Goal: Task Accomplishment & Management: Complete application form

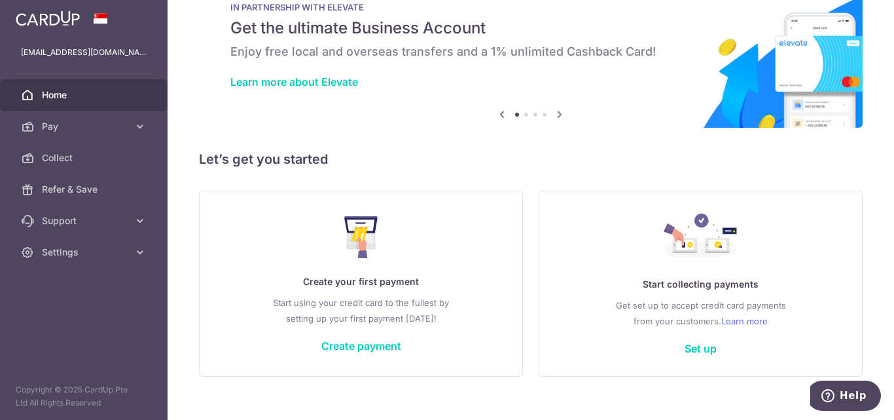
scroll to position [58, 0]
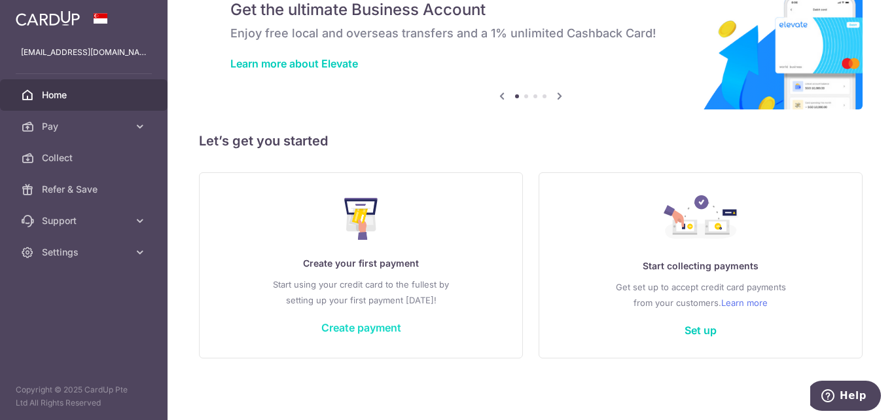
click at [368, 331] on link "Create payment" at bounding box center [361, 327] width 80 height 13
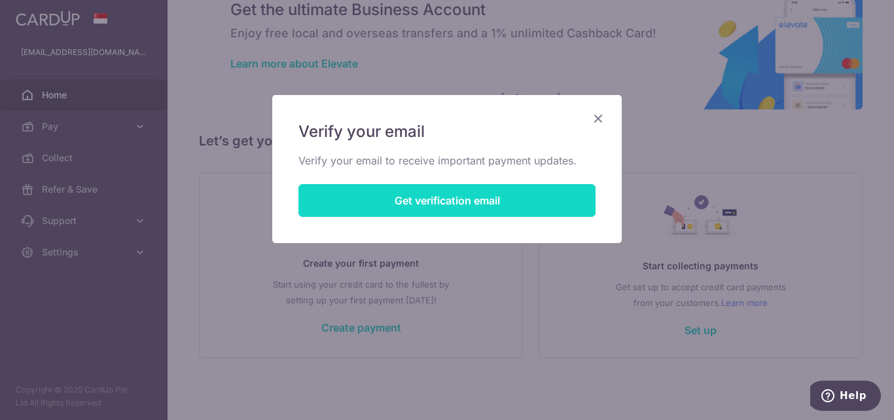
click at [451, 197] on button "Get verification email" at bounding box center [447, 200] width 297 height 33
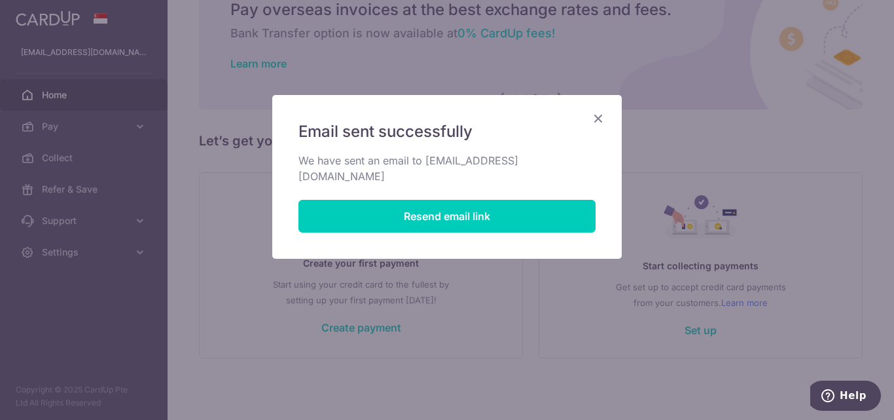
click at [601, 115] on icon "Close" at bounding box center [599, 118] width 16 height 16
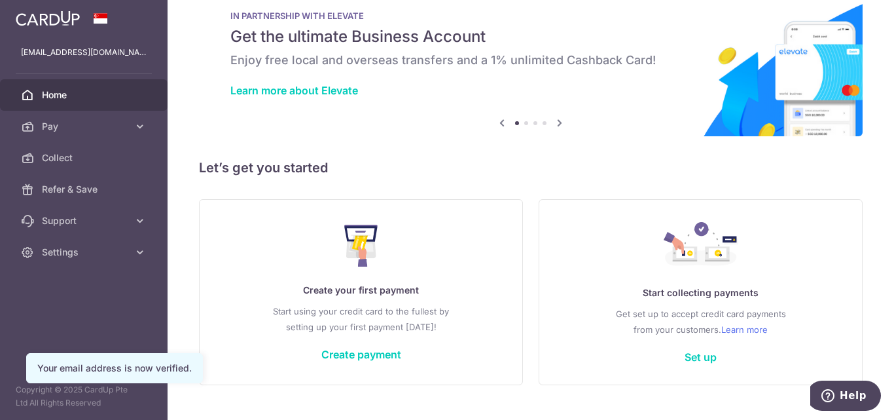
scroll to position [58, 0]
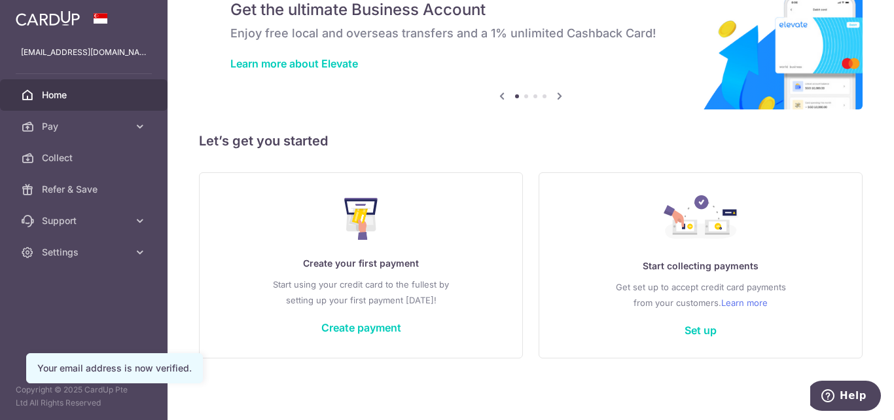
click at [556, 94] on icon at bounding box center [560, 96] width 16 height 16
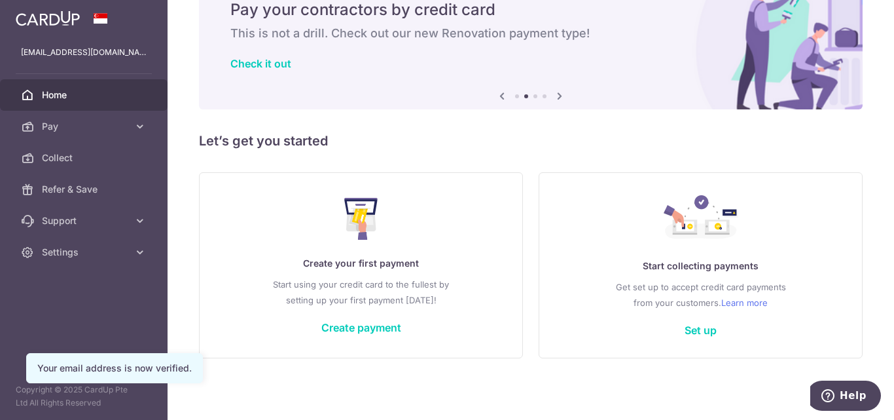
click at [556, 94] on icon at bounding box center [560, 96] width 16 height 16
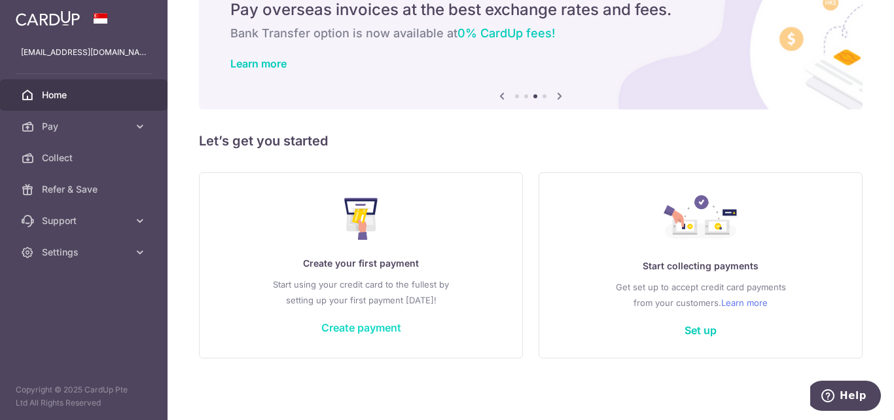
click at [334, 333] on link "Create payment" at bounding box center [361, 327] width 80 height 13
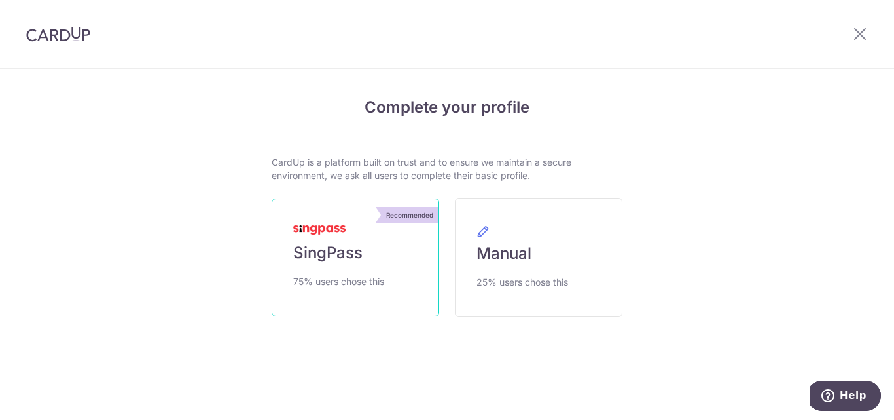
click at [344, 259] on span "SingPass" at bounding box center [327, 252] width 69 height 21
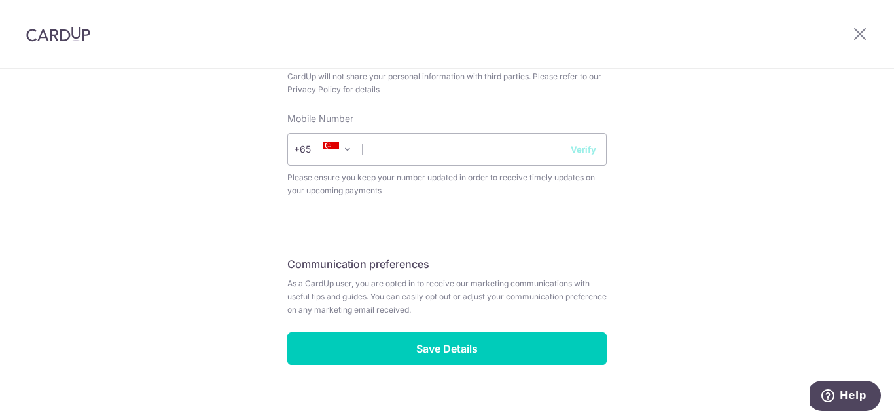
scroll to position [604, 0]
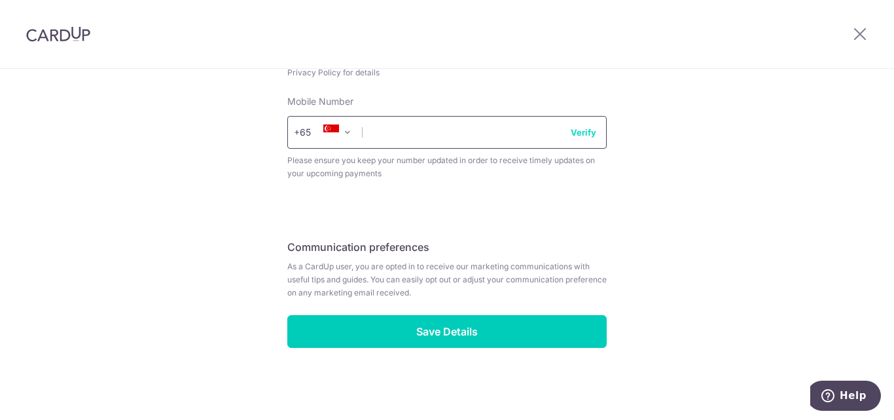
click at [382, 128] on input "text" at bounding box center [446, 132] width 319 height 33
type input "91094831"
click at [585, 132] on button "Verify" at bounding box center [584, 132] width 26 height 13
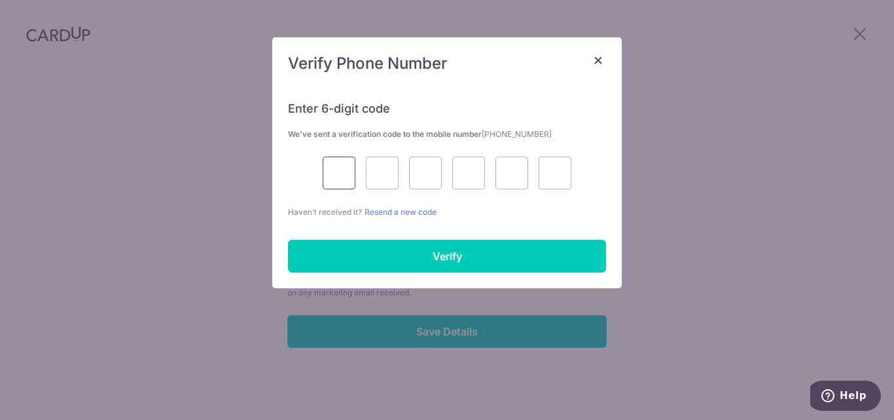
click at [333, 166] on input "text" at bounding box center [339, 172] width 33 height 33
type input "9"
type input "3"
type input "8"
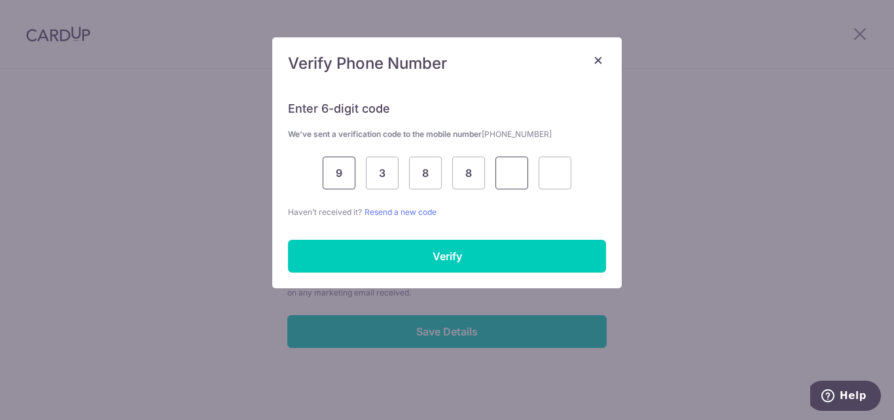
type input "4"
type input "8"
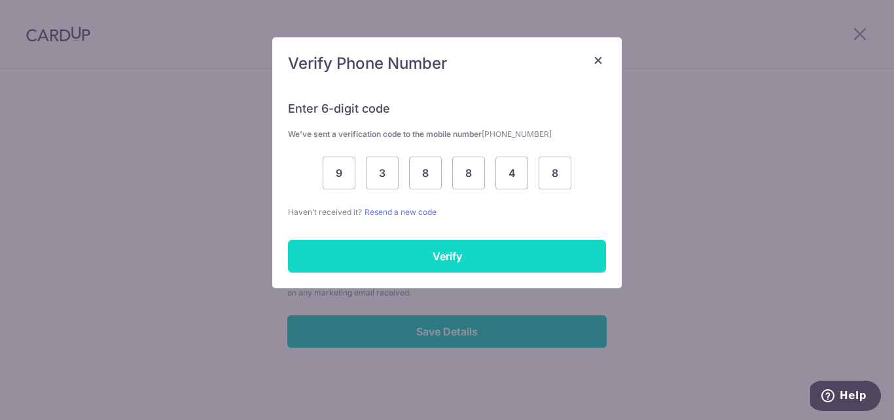
click at [466, 270] on input "Verify" at bounding box center [447, 256] width 318 height 33
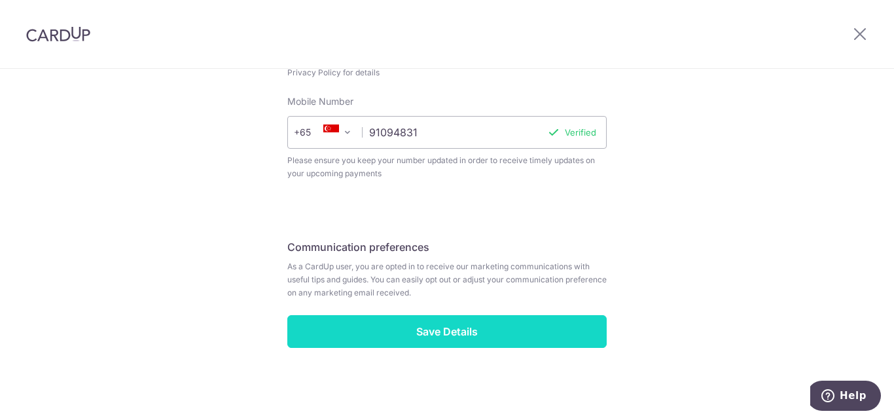
click at [481, 329] on input "Save Details" at bounding box center [446, 331] width 319 height 33
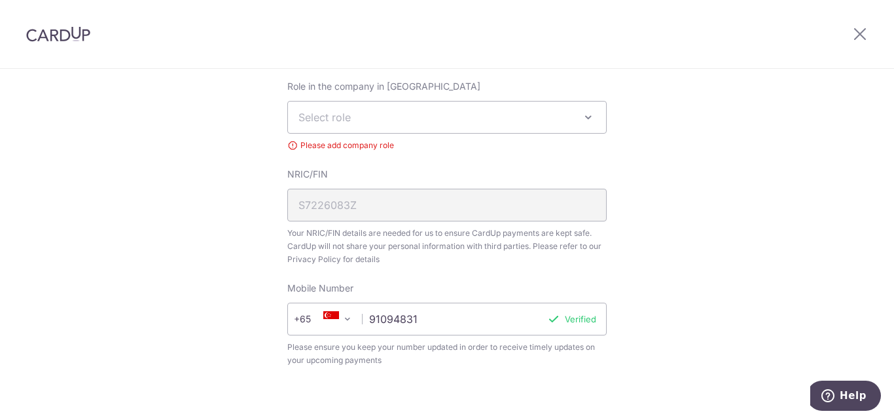
click at [340, 113] on span "Select role" at bounding box center [325, 117] width 52 height 13
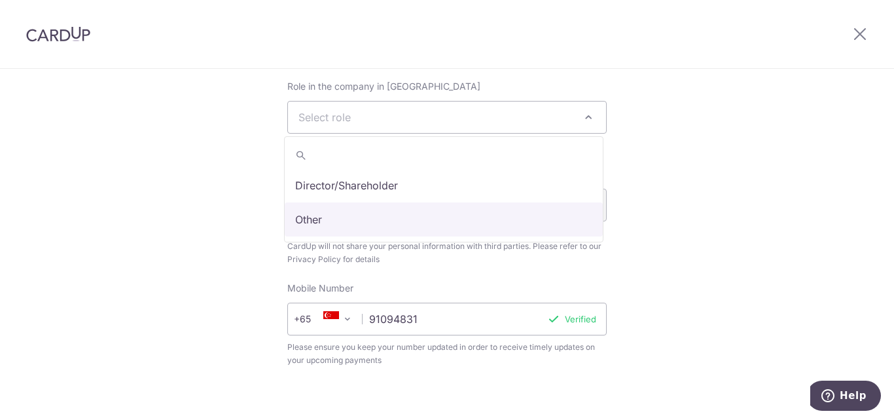
select select "other"
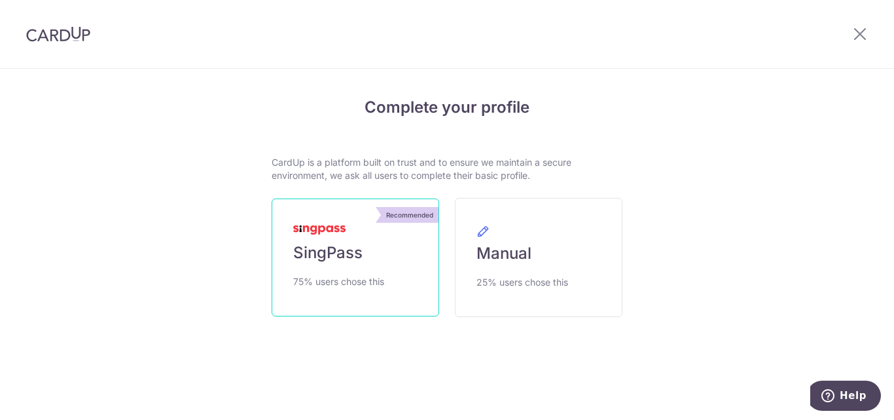
click at [397, 242] on link "Recommended SingPass 75% users chose this" at bounding box center [356, 257] width 168 height 118
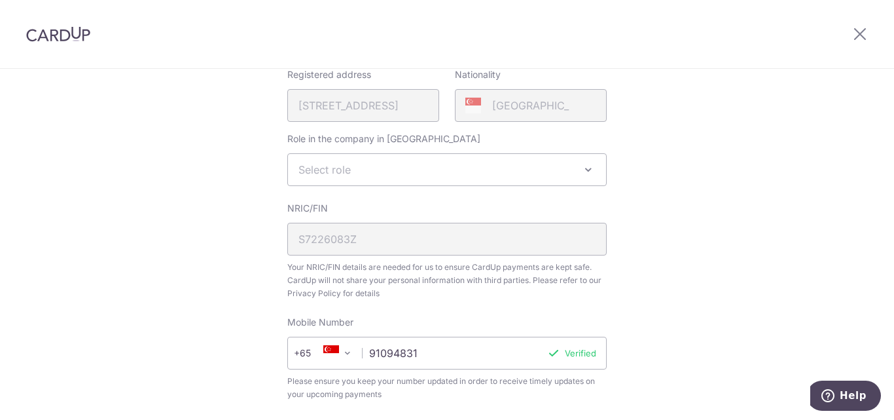
scroll to position [393, 0]
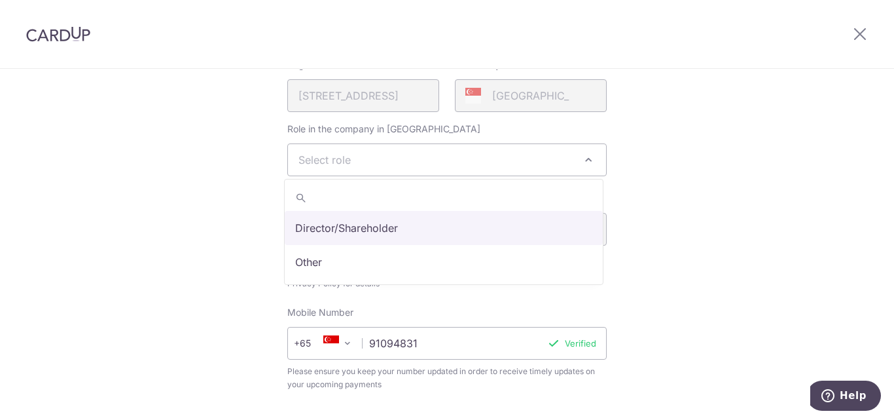
click at [400, 155] on span "Select role" at bounding box center [447, 159] width 318 height 31
select select "director"
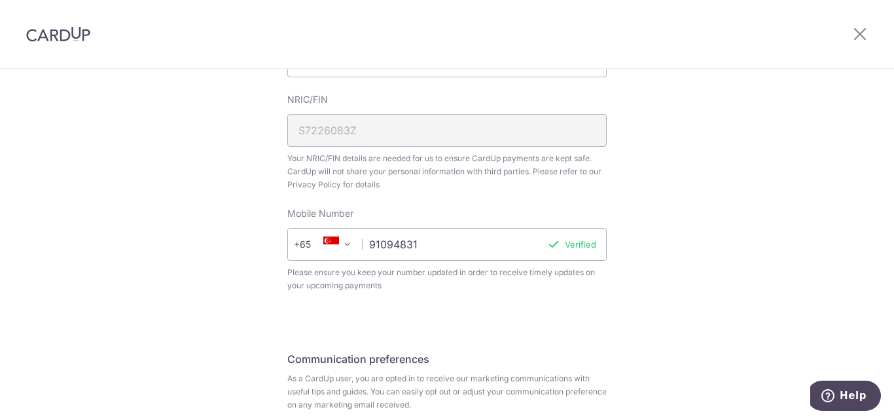
scroll to position [589, 0]
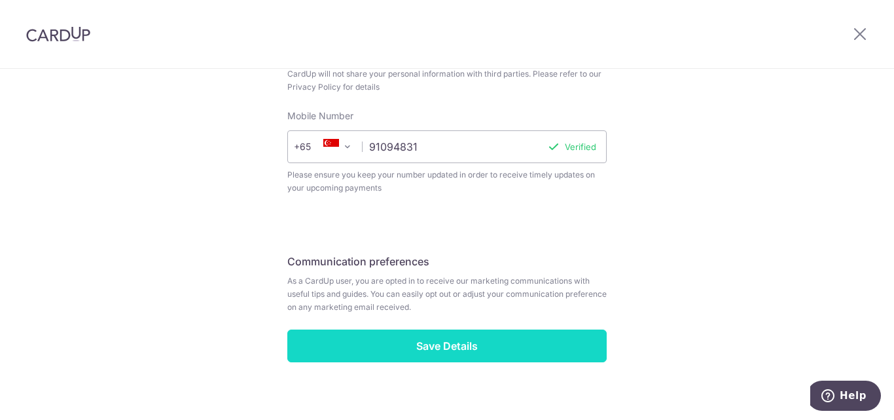
click at [452, 336] on input "Save Details" at bounding box center [446, 345] width 319 height 33
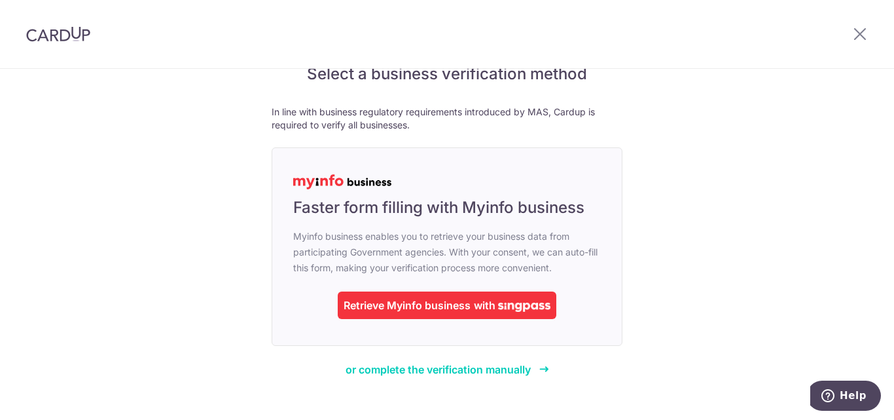
scroll to position [61, 0]
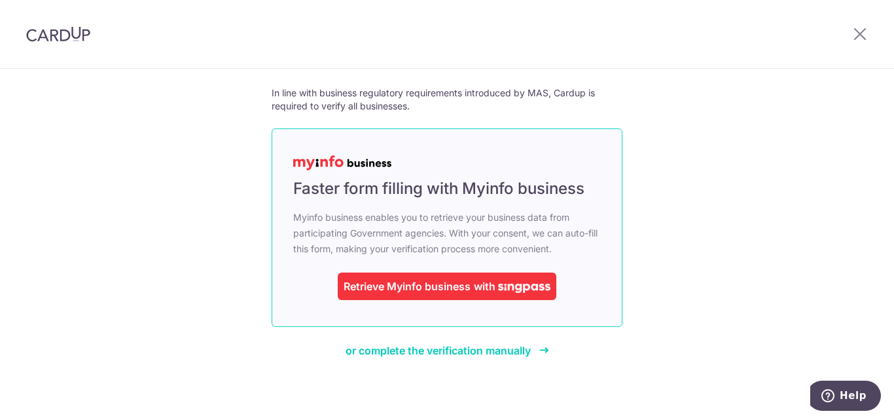
click at [396, 287] on div "Retrieve Myinfo business" at bounding box center [407, 286] width 127 height 16
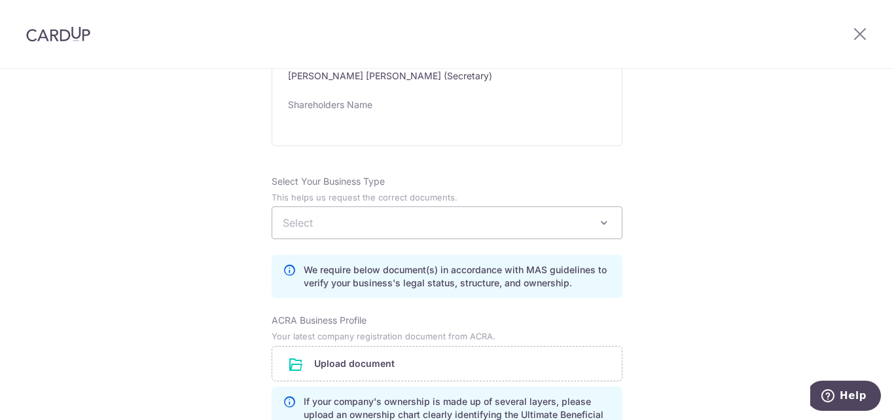
scroll to position [851, 0]
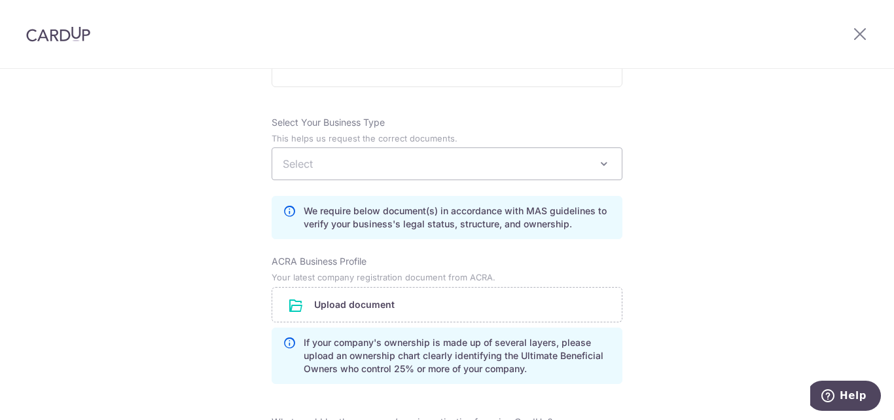
click at [367, 168] on span "Select" at bounding box center [447, 163] width 350 height 31
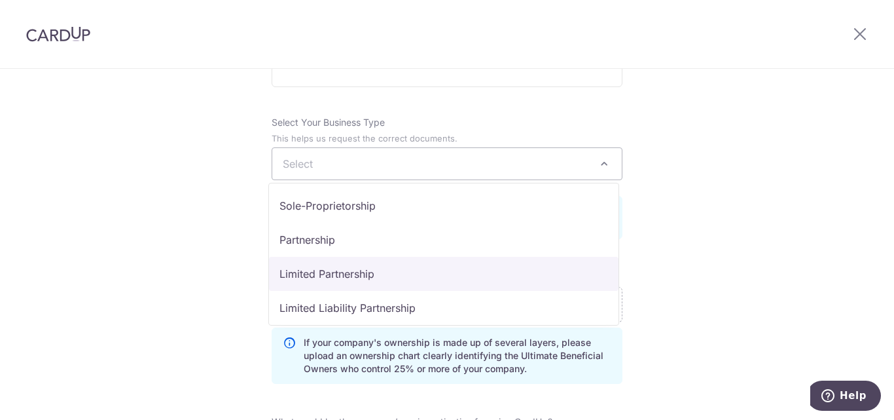
select select "Limited Partnership"
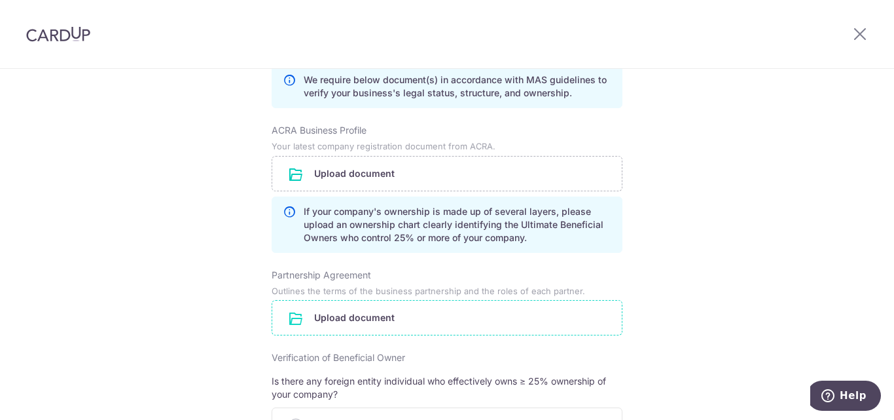
scroll to position [589, 0]
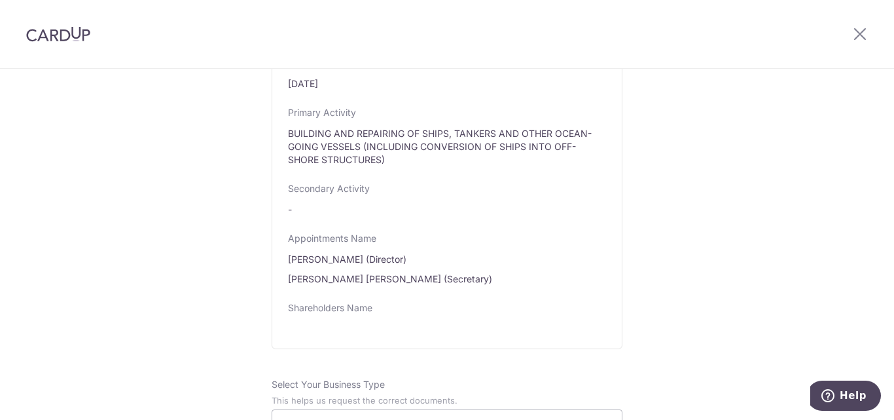
click at [53, 31] on img at bounding box center [58, 34] width 64 height 16
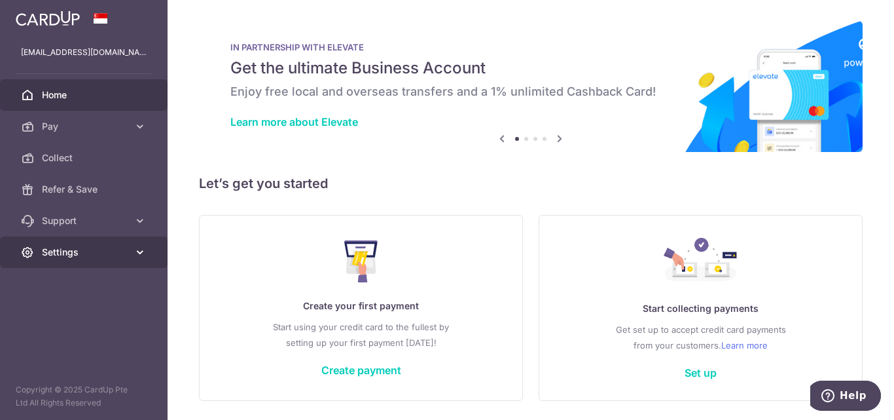
click at [41, 260] on link "Settings" at bounding box center [84, 251] width 168 height 31
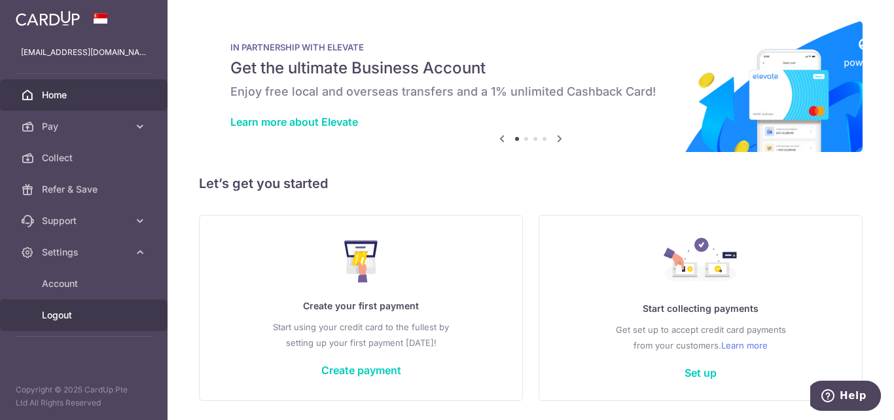
drag, startPoint x: 43, startPoint y: 311, endPoint x: 344, endPoint y: 303, distance: 301.3
click at [44, 310] on span "Logout" at bounding box center [85, 314] width 86 height 13
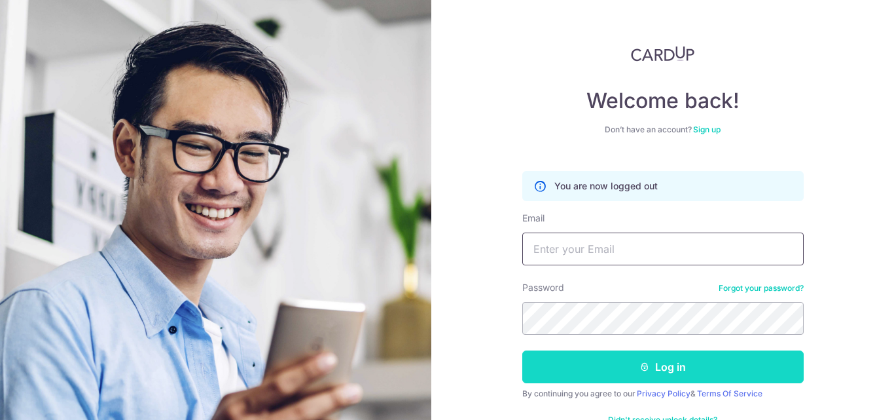
type input "[EMAIL_ADDRESS][DOMAIN_NAME]"
click at [664, 371] on button "Log in" at bounding box center [663, 366] width 282 height 33
